Goal: Use online tool/utility: Utilize a website feature to perform a specific function

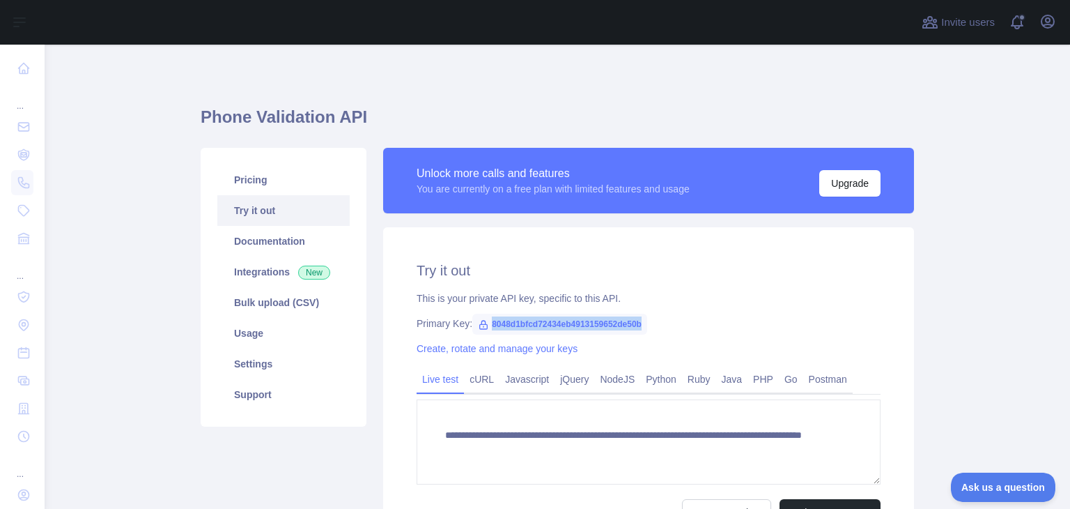
scroll to position [70, 0]
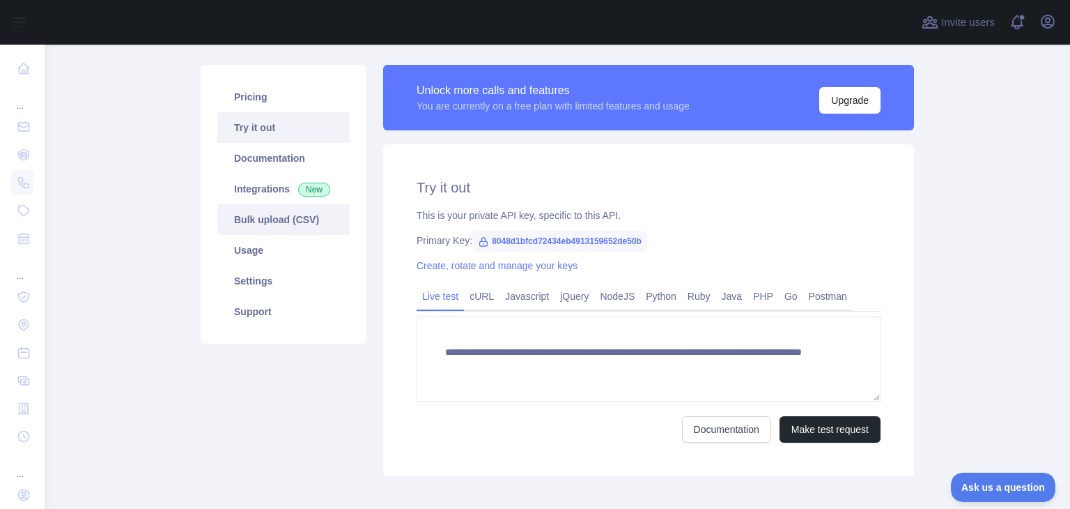
click at [259, 206] on link "Bulk upload (CSV)" at bounding box center [283, 219] width 132 height 31
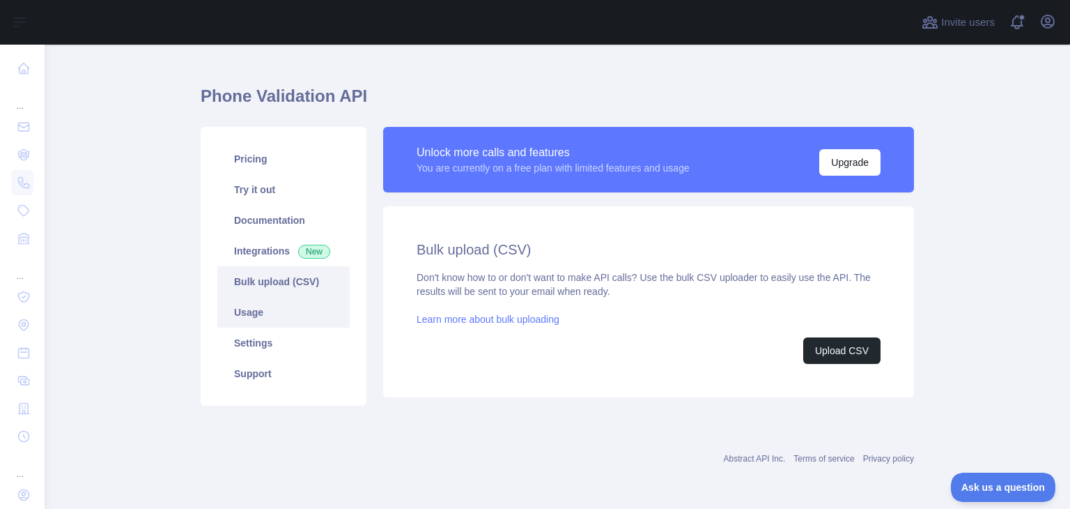
click at [270, 305] on link "Usage" at bounding box center [283, 312] width 132 height 31
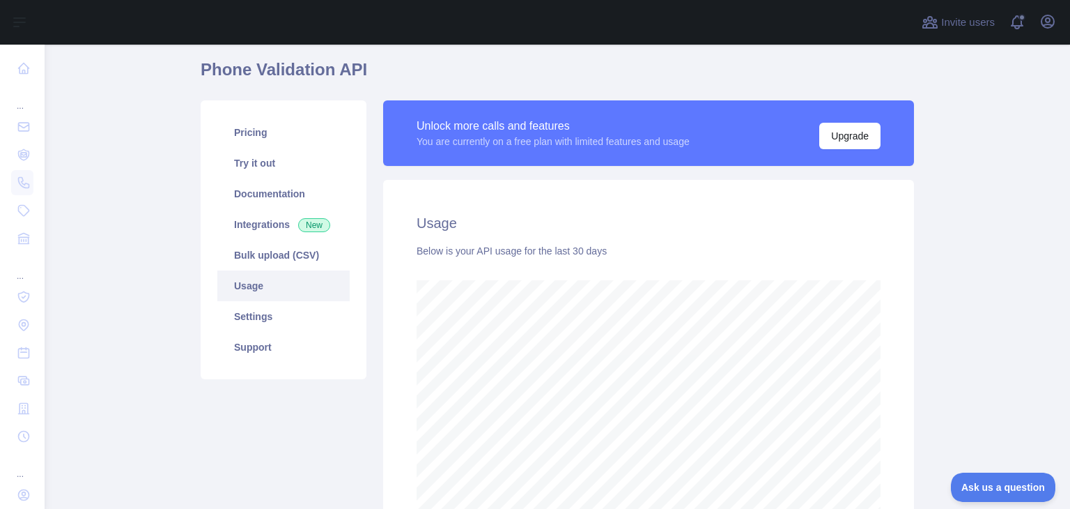
scroll to position [187, 0]
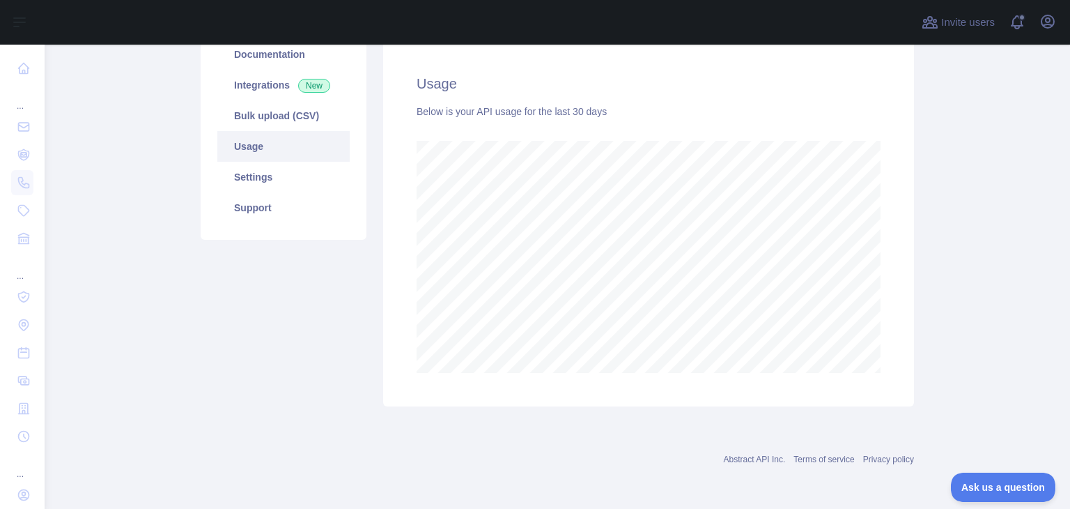
scroll to position [47, 0]
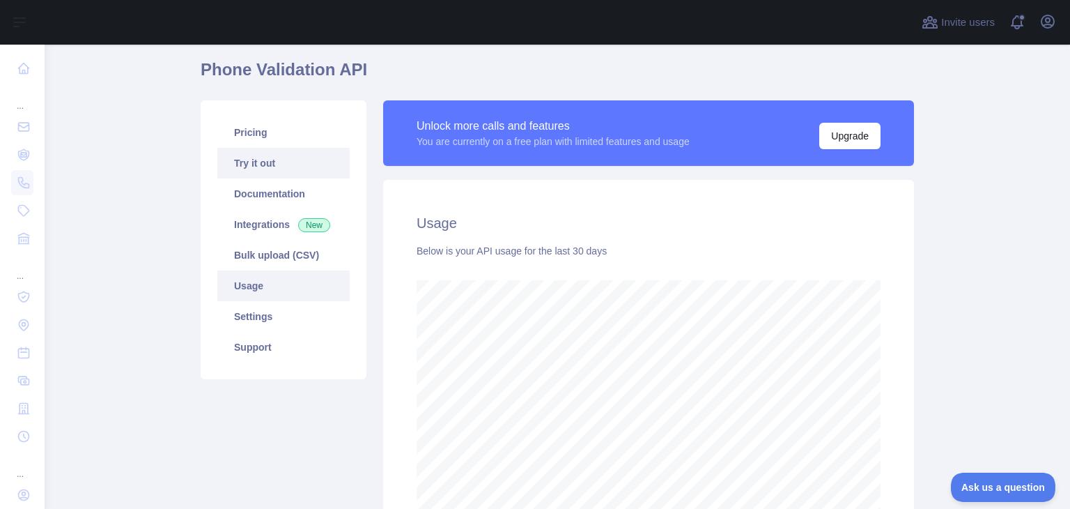
click at [277, 162] on link "Try it out" at bounding box center [283, 163] width 132 height 31
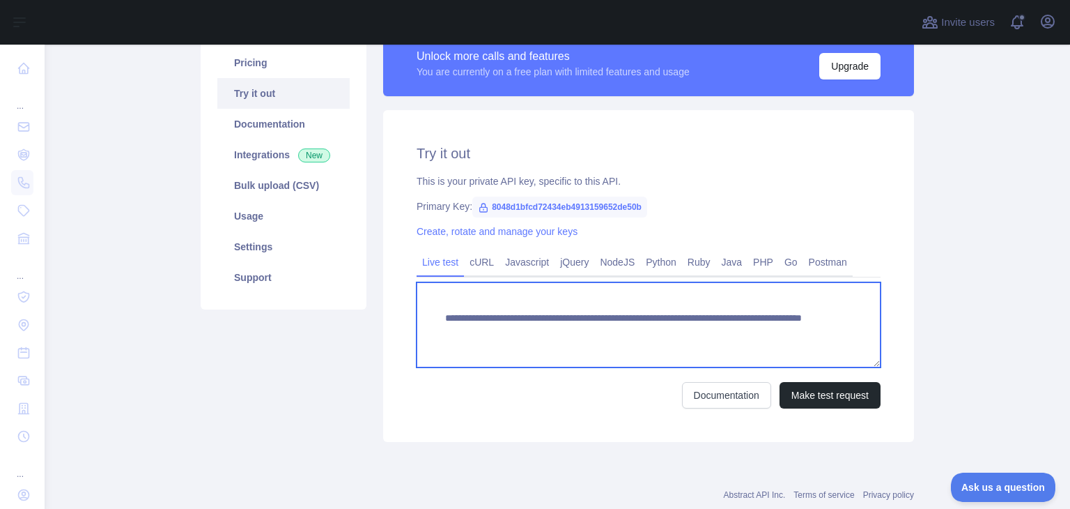
drag, startPoint x: 441, startPoint y: 309, endPoint x: 779, endPoint y: 326, distance: 338.4
click at [779, 326] on textarea "**********" at bounding box center [649, 324] width 464 height 85
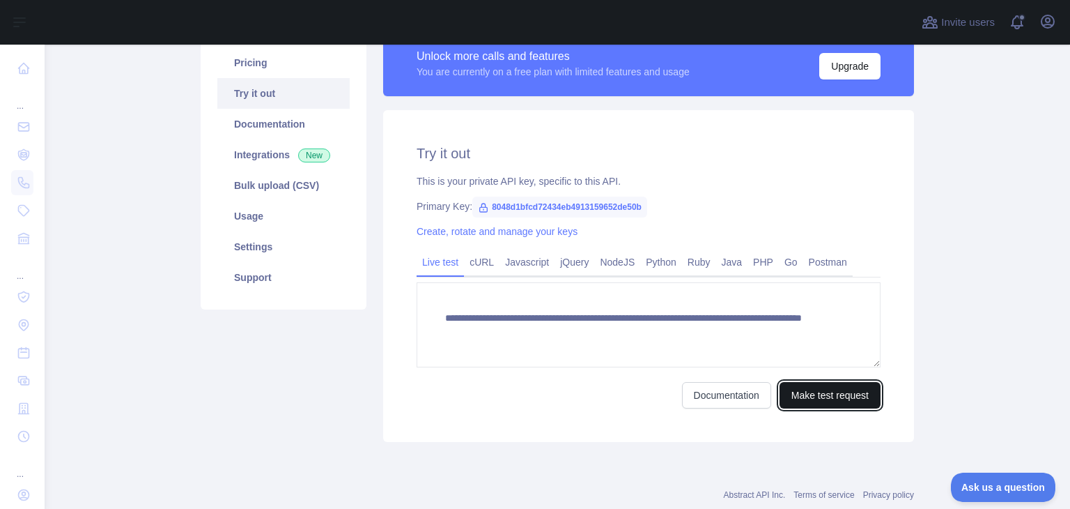
click at [797, 387] on button "Make test request" at bounding box center [830, 395] width 101 height 26
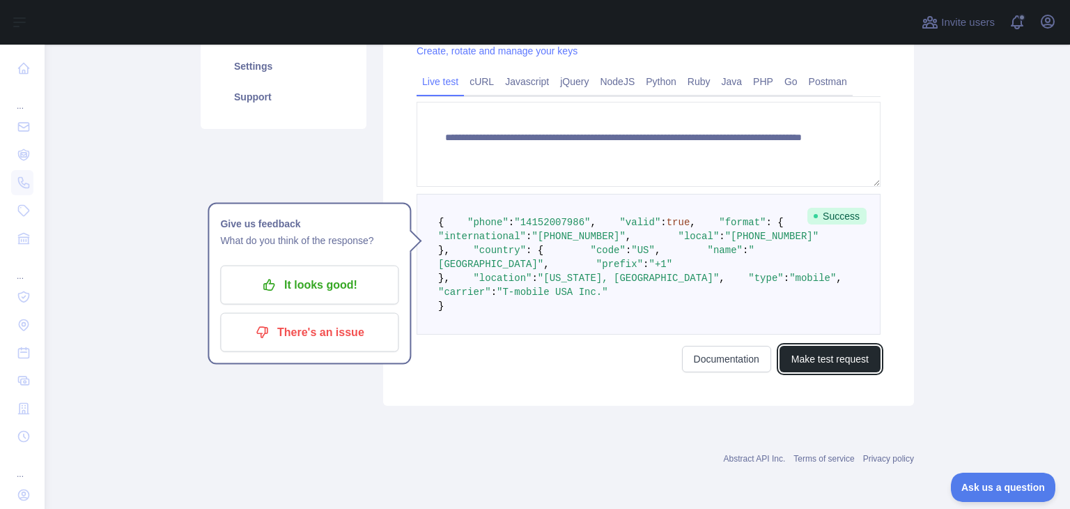
scroll to position [117, 0]
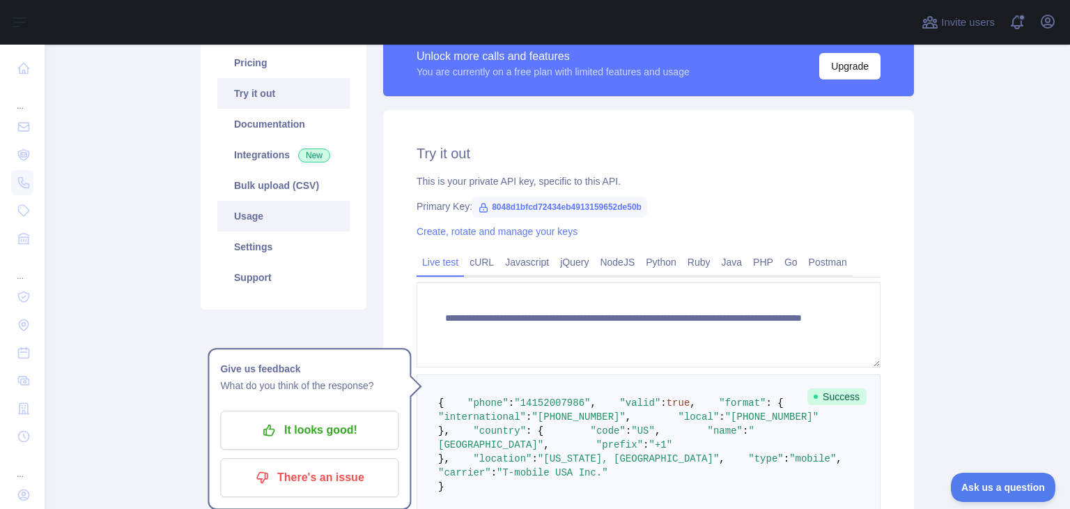
click at [276, 210] on link "Usage" at bounding box center [283, 216] width 132 height 31
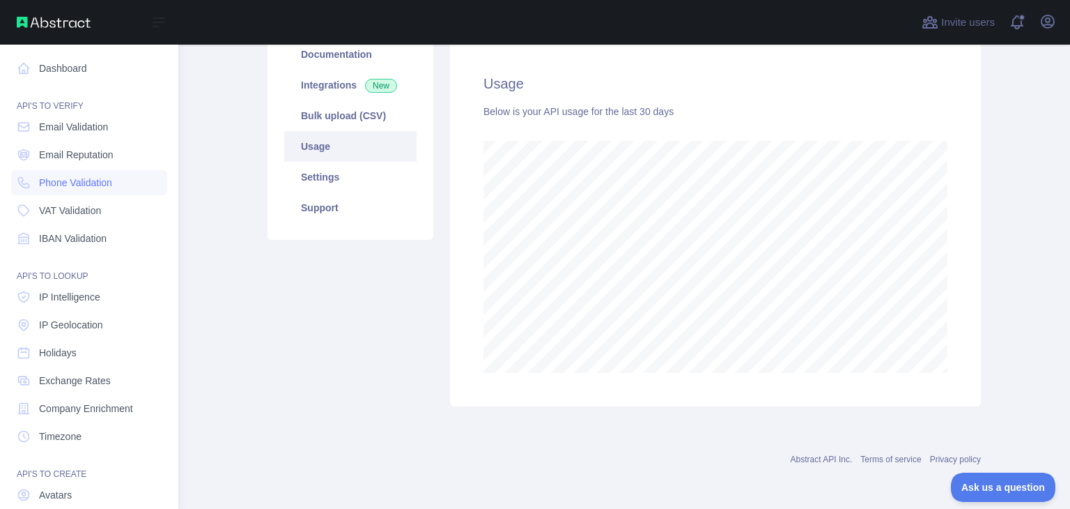
scroll to position [463, 1015]
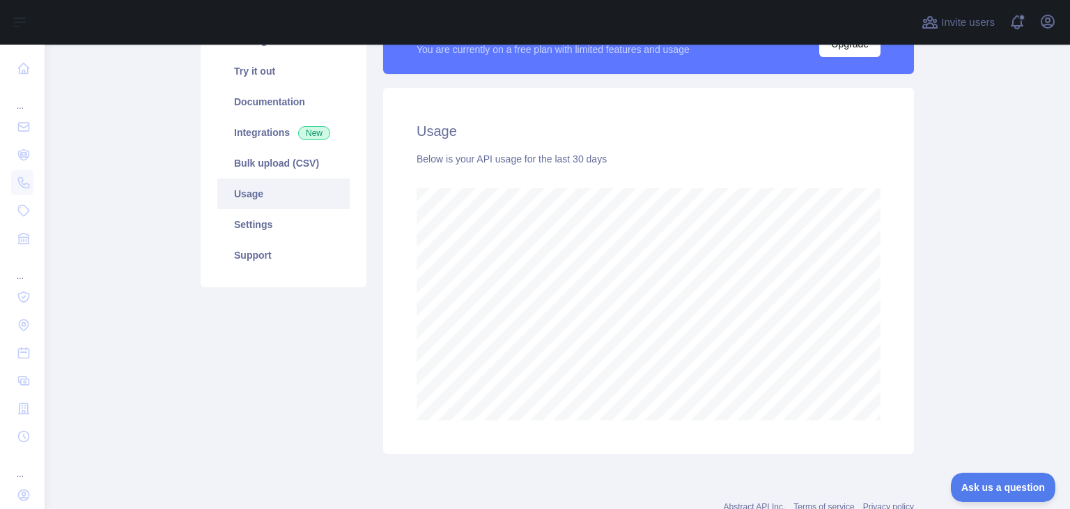
click at [989, 295] on main "Phone Validation API Pricing Try it out Documentation Integrations New Bulk upl…" at bounding box center [558, 277] width 1026 height 464
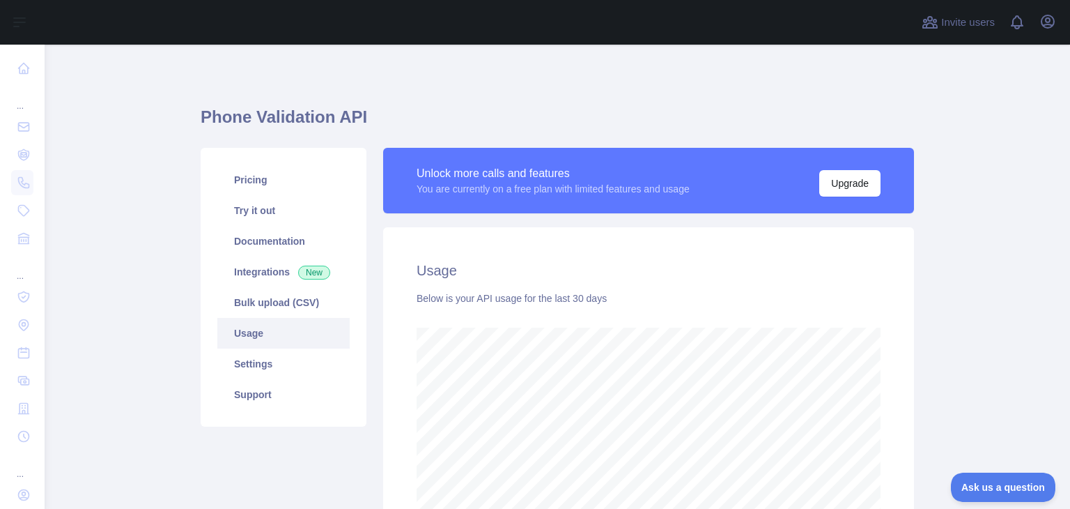
scroll to position [187, 0]
